Goal: Check status

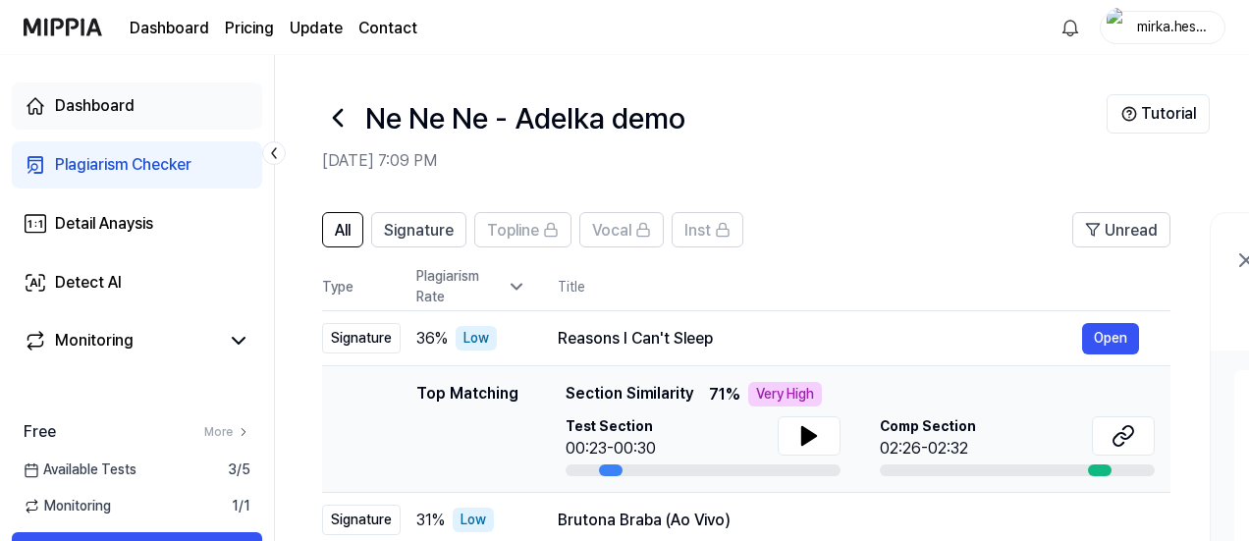
click at [92, 103] on div "Dashboard" at bounding box center [95, 106] width 80 height 24
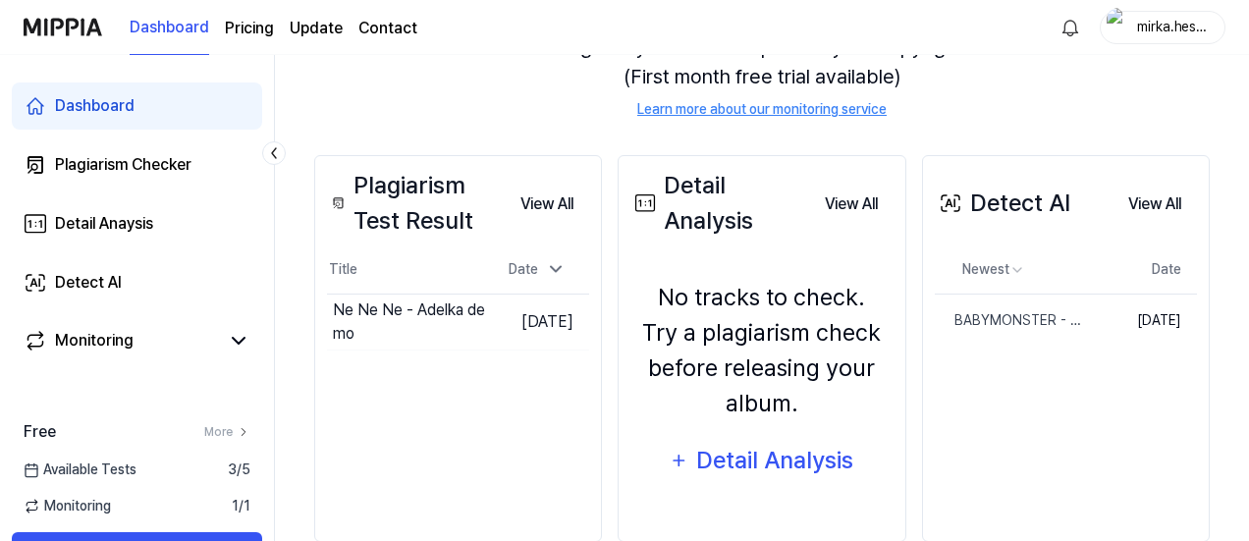
scroll to position [257, 0]
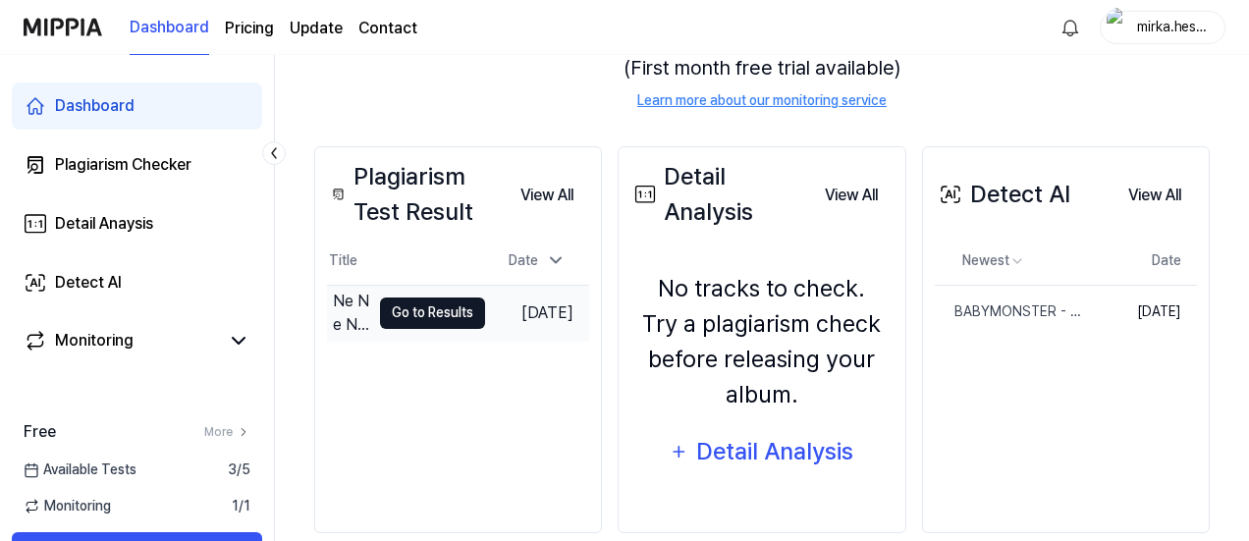
click at [397, 309] on button "Go to Results" at bounding box center [432, 313] width 105 height 31
